Goal: Information Seeking & Learning: Learn about a topic

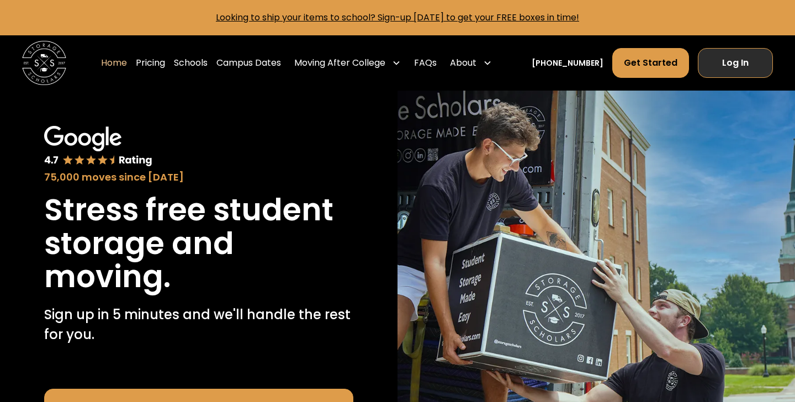
click at [737, 59] on link "Log In" at bounding box center [734, 63] width 75 height 30
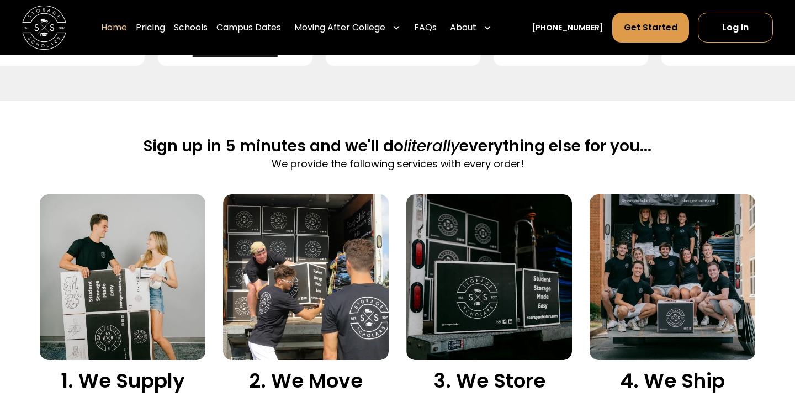
scroll to position [626, 0]
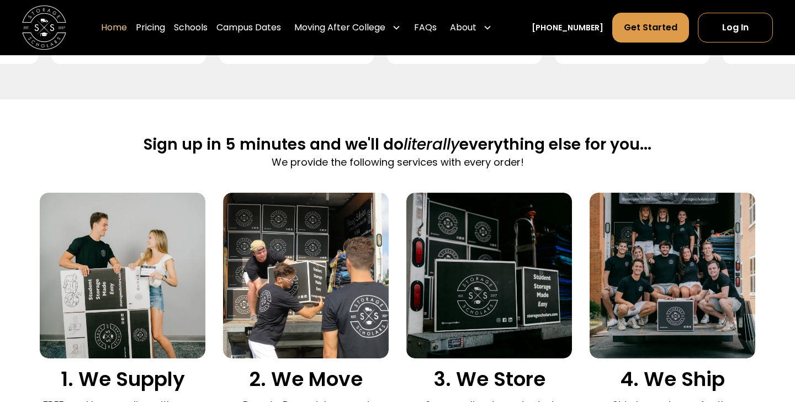
click at [560, 148] on h2 "Sign up in 5 minutes and we'll do literally everything else for you..." at bounding box center [397, 145] width 508 height 20
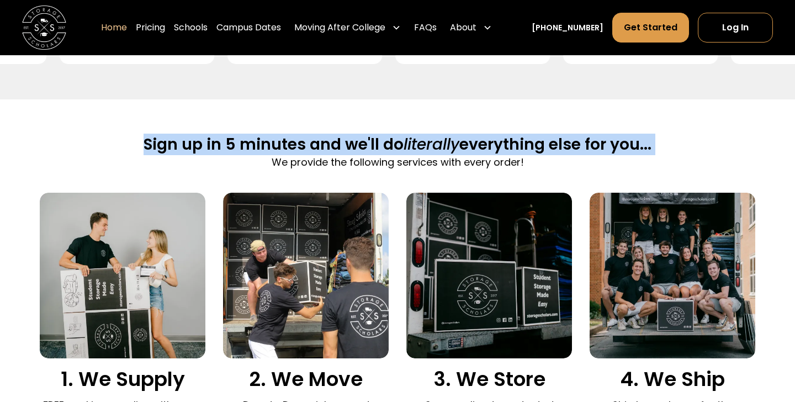
click at [560, 148] on h2 "Sign up in 5 minutes and we'll do literally everything else for you..." at bounding box center [397, 145] width 508 height 20
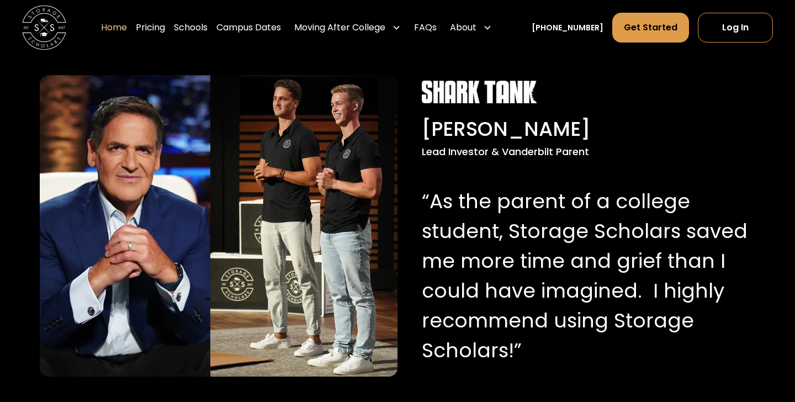
scroll to position [1070, 0]
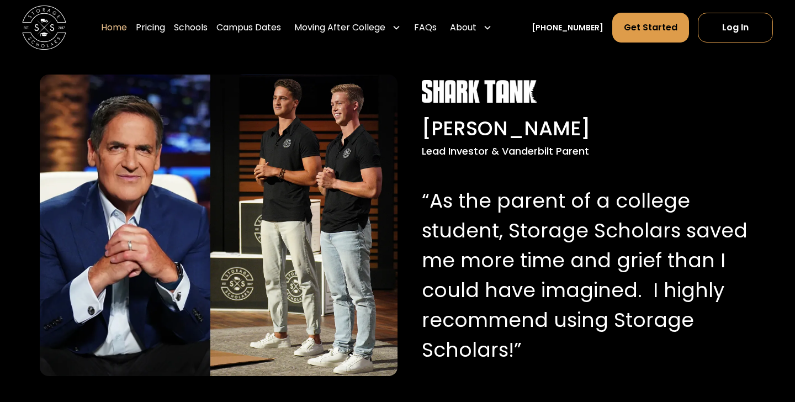
click at [537, 198] on p "“As the parent of a college student, Storage Scholars saved me more time and gr…" at bounding box center [585, 275] width 327 height 179
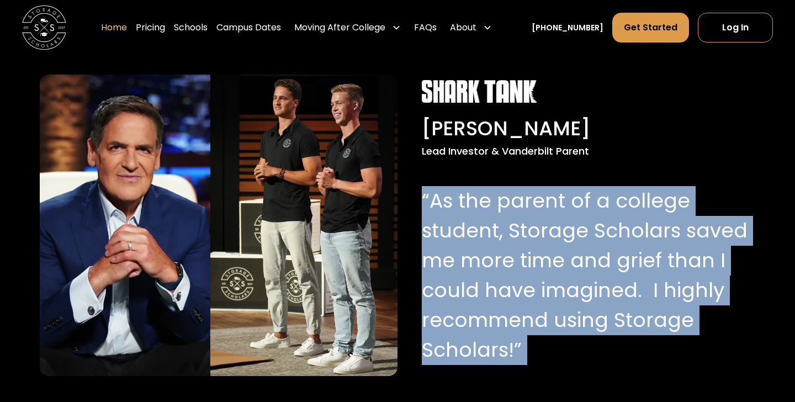
click at [537, 198] on p "“As the parent of a college student, Storage Scholars saved me more time and gr…" at bounding box center [585, 275] width 327 height 179
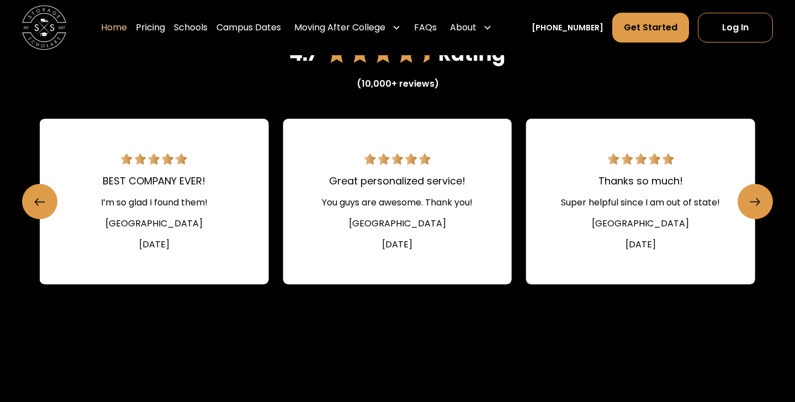
scroll to position [1537, 0]
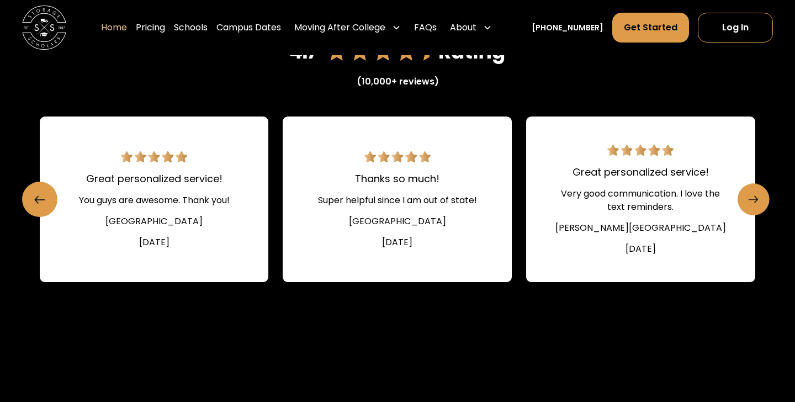
click at [760, 193] on link "Next slide" at bounding box center [753, 199] width 32 height 32
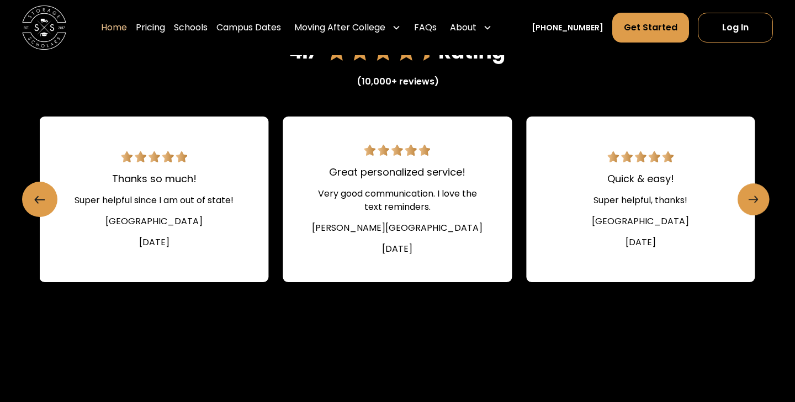
click at [760, 193] on link "Next slide" at bounding box center [753, 199] width 32 height 32
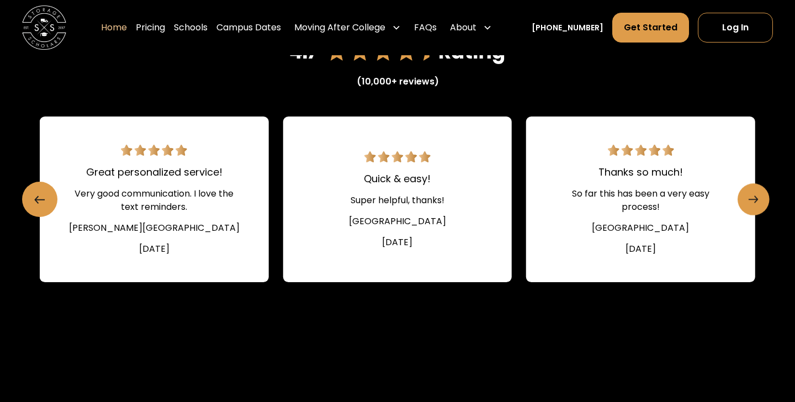
click at [760, 193] on link "Next slide" at bounding box center [753, 199] width 32 height 32
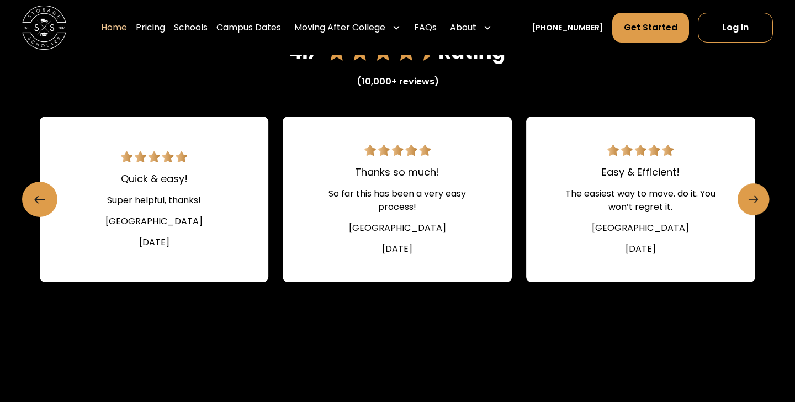
click at [760, 193] on link "Next slide" at bounding box center [753, 199] width 32 height 32
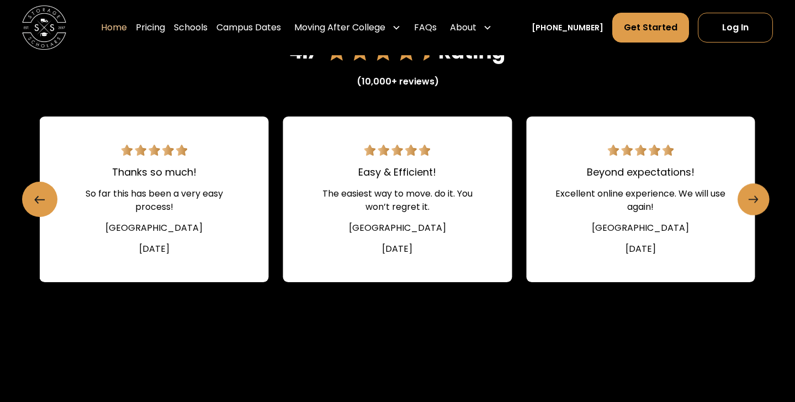
click at [760, 193] on link "Next slide" at bounding box center [753, 199] width 32 height 32
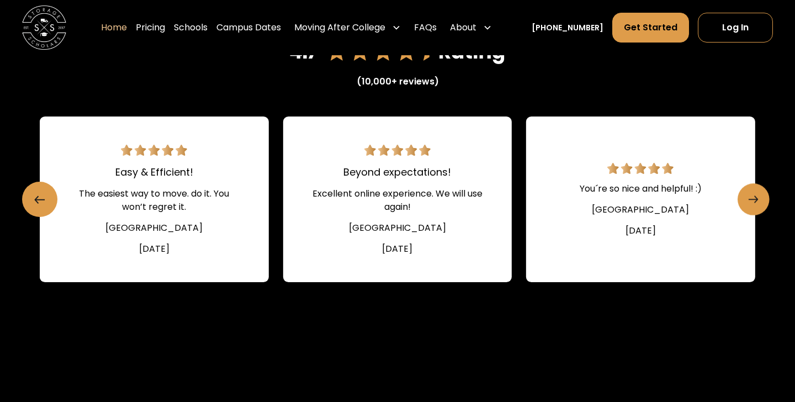
click at [760, 193] on link "Next slide" at bounding box center [753, 199] width 32 height 32
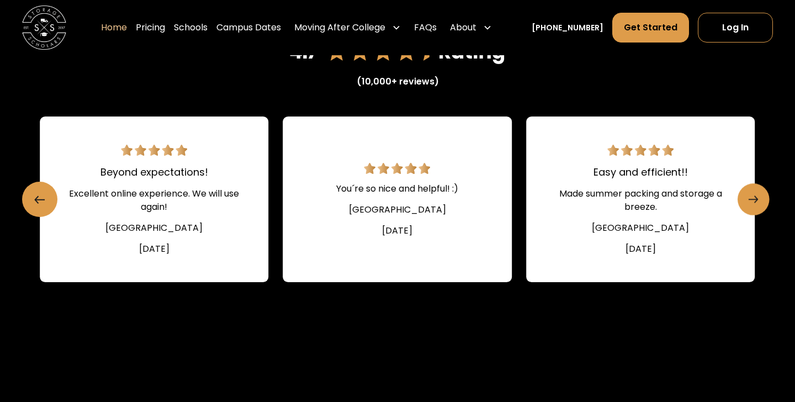
click at [760, 193] on link "Next slide" at bounding box center [753, 199] width 32 height 32
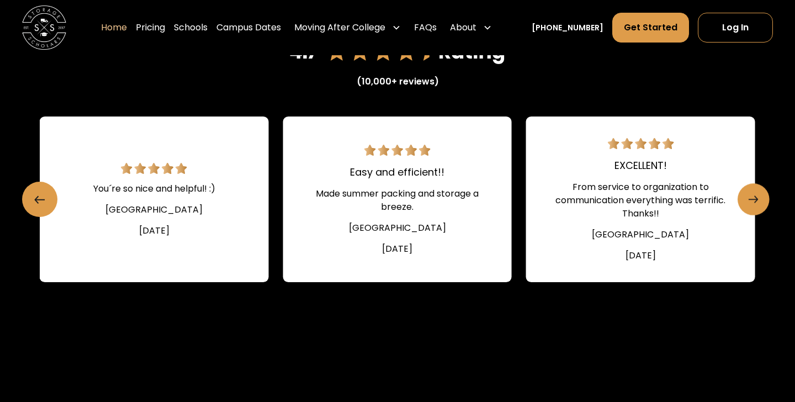
click at [760, 193] on link "Next slide" at bounding box center [753, 199] width 32 height 32
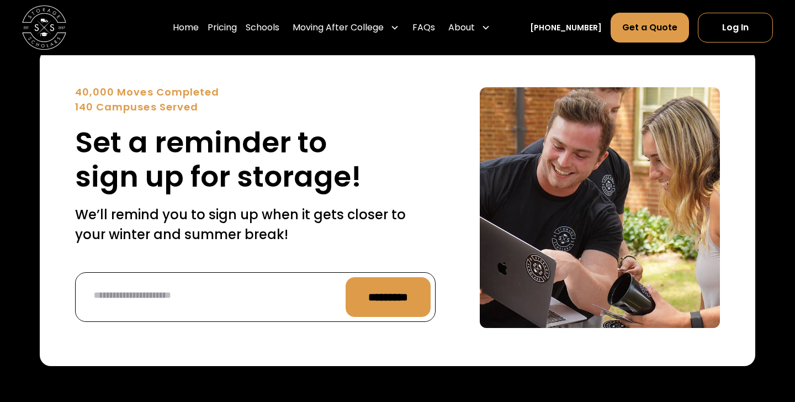
scroll to position [4190, 0]
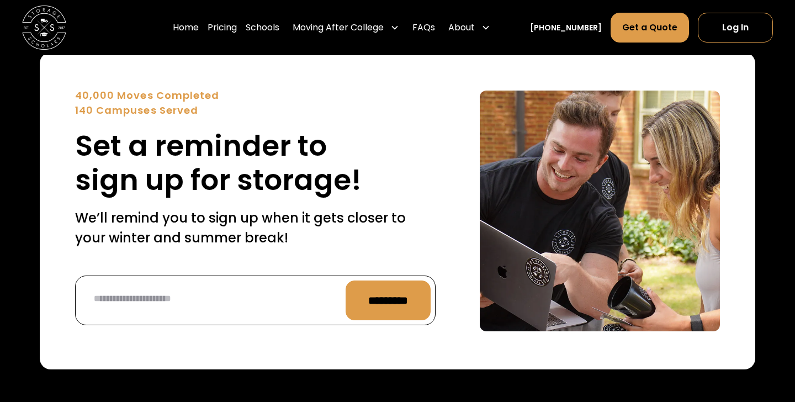
click at [142, 167] on h2 "Set a reminder to sign up for storage!" at bounding box center [255, 163] width 360 height 69
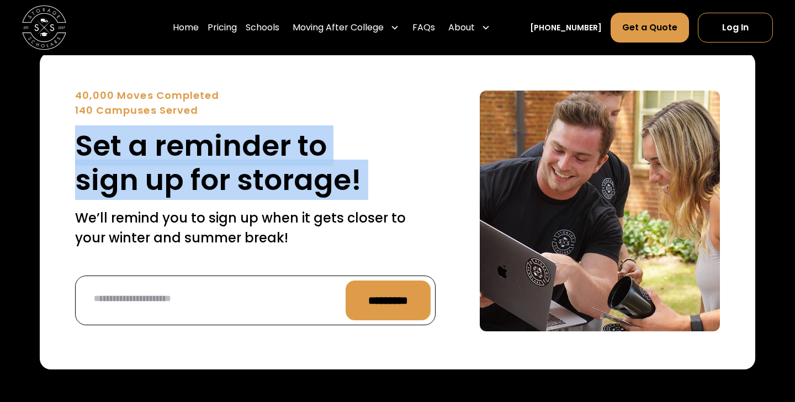
click at [142, 167] on h2 "Set a reminder to sign up for storage!" at bounding box center [255, 163] width 360 height 69
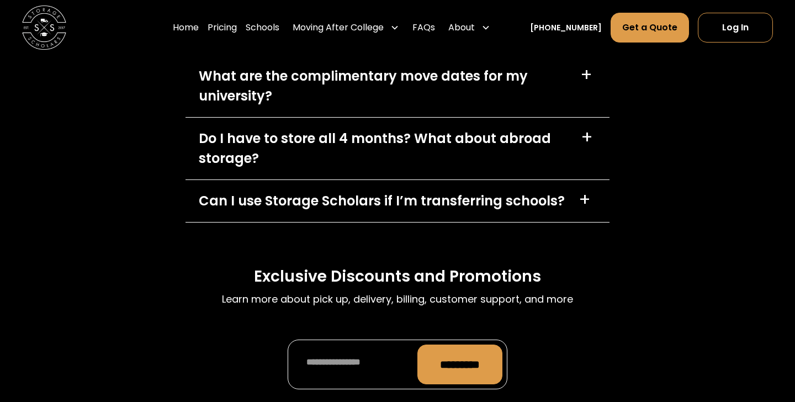
scroll to position [4849, 0]
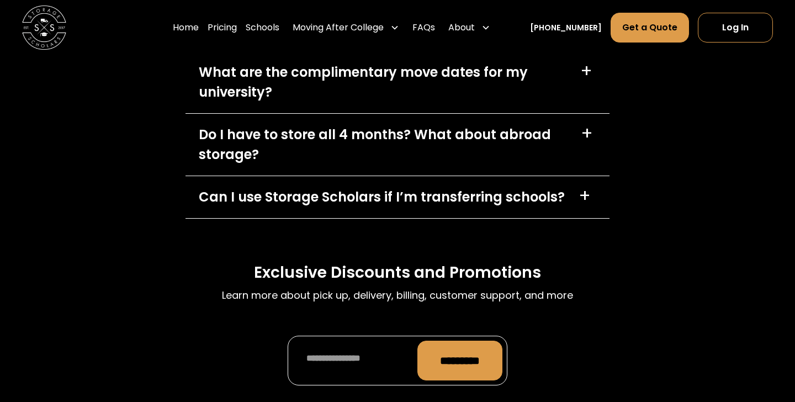
click at [268, 125] on div "Do I have to store all 4 months? What about abroad storage?" at bounding box center [383, 145] width 369 height 40
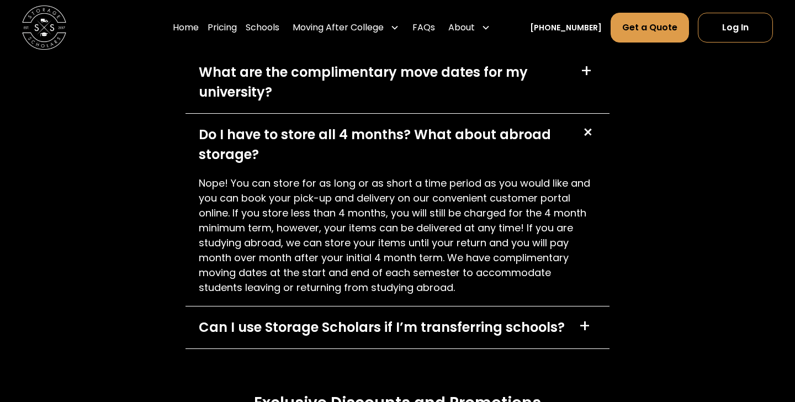
click at [265, 175] on p "Nope! You can store for as long or as short a time period as you would like and…" at bounding box center [397, 234] width 397 height 119
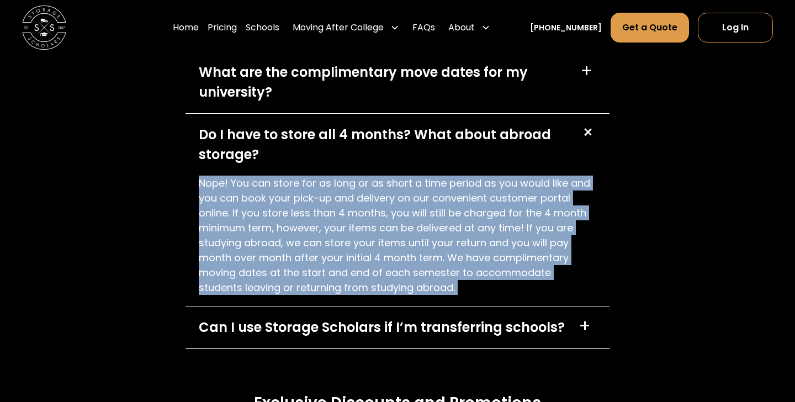
click at [265, 175] on p "Nope! You can store for as long or as short a time period as you would like and…" at bounding box center [397, 234] width 397 height 119
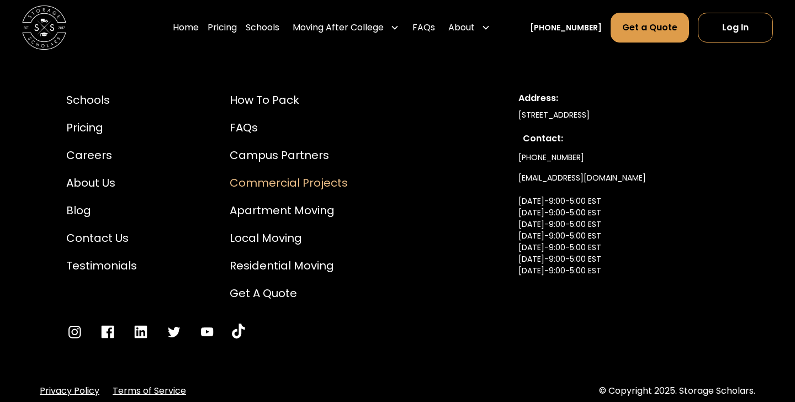
scroll to position [5488, 0]
